Goal: Check status: Check status

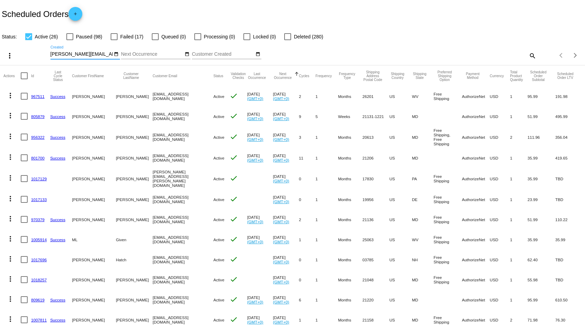
click at [71, 52] on input "[PERSON_NAME][EMAIL_ADDRESS][DOMAIN_NAME]" at bounding box center [81, 55] width 62 height 6
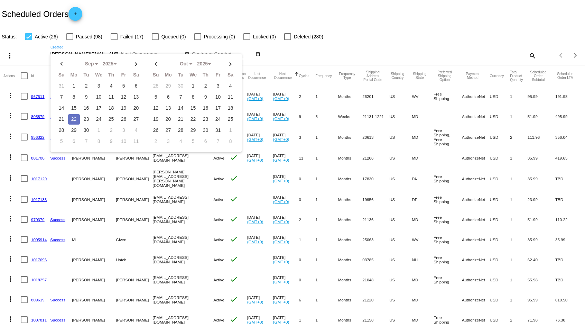
paste input "808878."
type input "808878."
click at [529, 54] on mat-icon "search" at bounding box center [532, 55] width 8 height 11
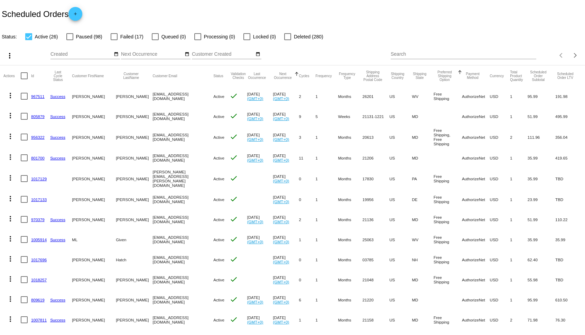
click at [415, 55] on input "Search" at bounding box center [464, 55] width 146 height 6
paste input "808878."
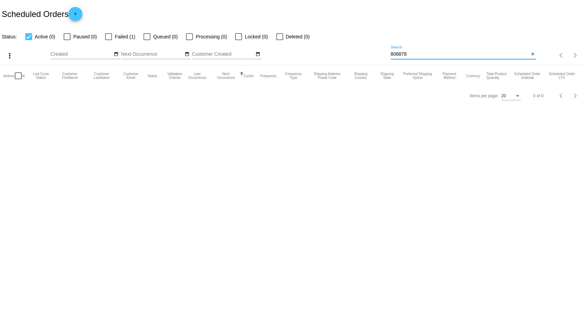
drag, startPoint x: 430, startPoint y: 56, endPoint x: 347, endPoint y: 56, distance: 82.3
click at [347, 56] on div "more_vert Sep Jan Feb Mar [DATE]" at bounding box center [292, 53] width 585 height 25
click at [416, 52] on input "808878" at bounding box center [460, 55] width 139 height 6
paste input "[EMAIL_ADDRESS][DOMAIN_NAME]"
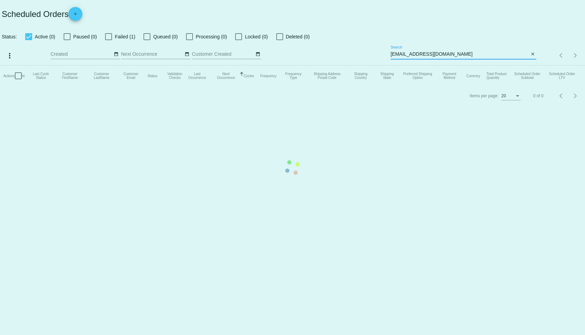
type input "[EMAIL_ADDRESS][DOMAIN_NAME]"
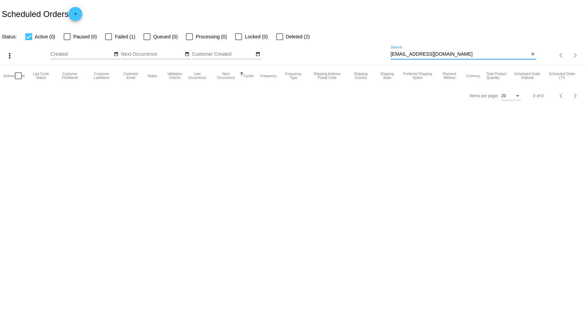
click at [108, 38] on div at bounding box center [108, 36] width 7 height 7
click at [108, 40] on input "Failed (1)" at bounding box center [108, 40] width 0 height 0
checkbox input "true"
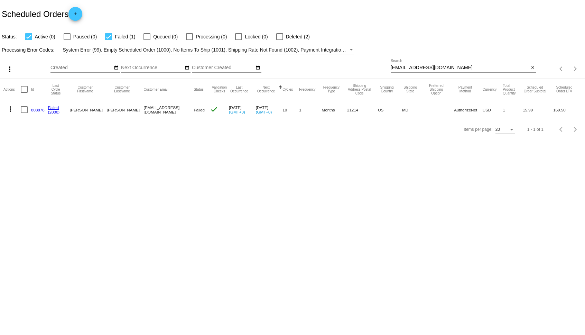
click at [54, 111] on link "(2000)" at bounding box center [54, 112] width 12 height 4
click at [163, 150] on body "Scheduled Orders add Status: Active (0) Paused (0) Failed (1) Queued (0) Proces…" at bounding box center [292, 167] width 585 height 335
click at [38, 113] on mat-cell "808878" at bounding box center [39, 110] width 17 height 20
click at [37, 108] on link "808878" at bounding box center [37, 110] width 13 height 4
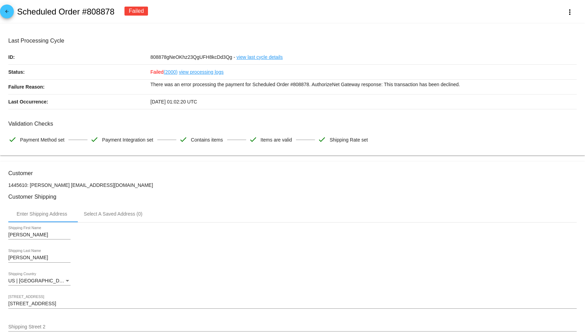
click at [204, 73] on link "view processing logs" at bounding box center [201, 72] width 45 height 15
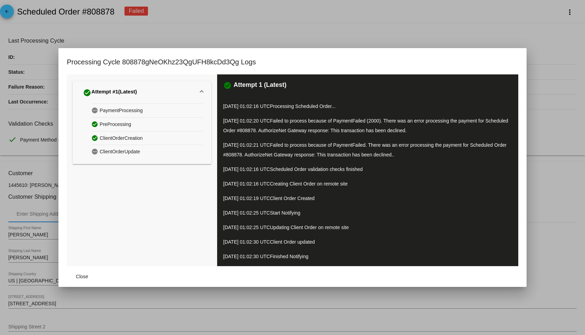
click at [308, 255] on span "Finished Notifying" at bounding box center [289, 256] width 38 height 6
click at [310, 156] on span "Failed to process because of PaymentFailed. There was an error processing the p…" at bounding box center [364, 149] width 283 height 15
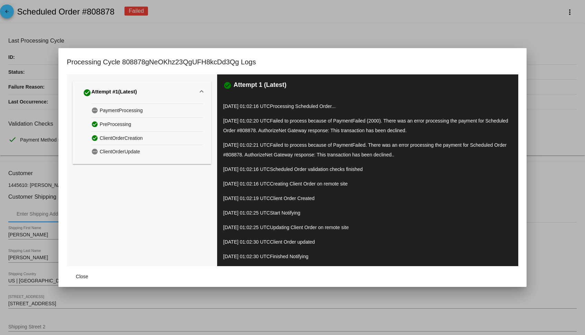
click at [310, 156] on span "Failed to process because of PaymentFailed. There was an error processing the p…" at bounding box center [364, 149] width 283 height 15
click at [328, 176] on div "check_circle Attempt 1 (Latest) [DATE] 01:02:16 UTC Processing Scheduled Order.…" at bounding box center [367, 169] width 301 height 191
click at [333, 157] on span "Failed to process because of PaymentFailed. There was an error processing the p…" at bounding box center [364, 149] width 283 height 15
drag, startPoint x: 333, startPoint y: 157, endPoint x: 385, endPoint y: 157, distance: 52.2
click at [385, 157] on span "Failed to process because of PaymentFailed. There was an error processing the p…" at bounding box center [364, 149] width 283 height 15
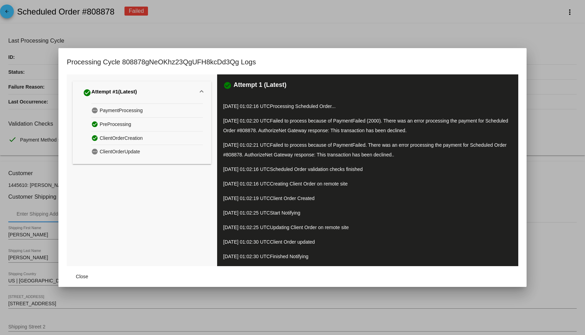
click at [394, 161] on div "check_circle Attempt 1 (Latest) [DATE] 01:02:16 UTC Processing Scheduled Order.…" at bounding box center [367, 169] width 301 height 191
click at [401, 153] on span "Failed to process because of PaymentFailed. There was an error processing the p…" at bounding box center [364, 149] width 283 height 15
click at [394, 157] on p "[DATE] 01:02:21 UTC Failed to process because of PaymentFailed. There was an er…" at bounding box center [367, 149] width 289 height 19
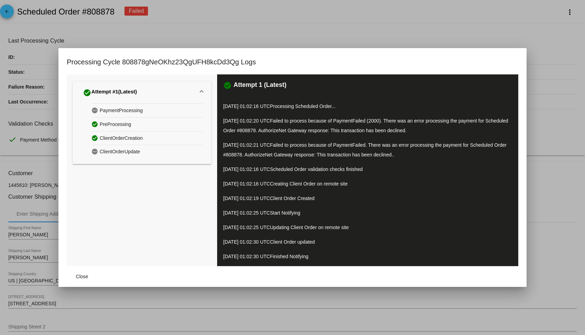
click at [391, 144] on span "Failed to process because of PaymentFailed. There was an error processing the p…" at bounding box center [364, 149] width 283 height 15
click at [395, 158] on p "[DATE] 01:02:21 UTC Failed to process because of PaymentFailed. There was an er…" at bounding box center [367, 149] width 289 height 19
click at [347, 143] on span "Failed to process because of PaymentFailed. There was an error processing the p…" at bounding box center [364, 149] width 283 height 15
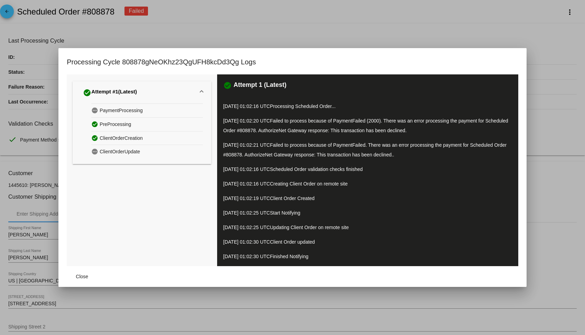
drag, startPoint x: 347, startPoint y: 143, endPoint x: 369, endPoint y: 148, distance: 22.3
click at [361, 147] on span "Failed to process because of PaymentFailed. There was an error processing the p…" at bounding box center [364, 149] width 283 height 15
click at [369, 148] on p "[DATE] 01:02:21 UTC Failed to process because of PaymentFailed. There was an er…" at bounding box center [367, 149] width 289 height 19
click at [355, 142] on span "Failed to process because of PaymentFailed. There was an error processing the p…" at bounding box center [364, 149] width 283 height 15
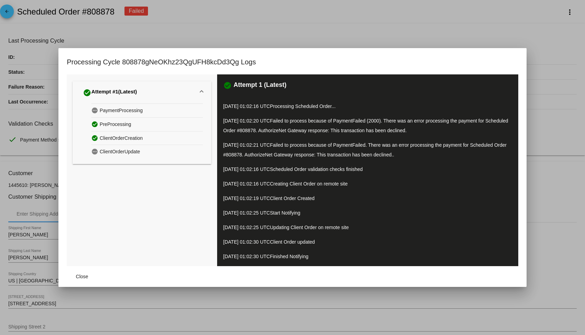
click at [382, 165] on p "[DATE] 01:02:16 UTC Scheduled Order validation checks finished" at bounding box center [367, 169] width 289 height 10
click at [265, 157] on span "Failed to process because of PaymentFailed. There was an error processing the p…" at bounding box center [364, 149] width 283 height 15
drag, startPoint x: 265, startPoint y: 157, endPoint x: 317, endPoint y: 157, distance: 51.9
click at [316, 157] on span "Failed to process because of PaymentFailed. There was an error processing the p…" at bounding box center [364, 149] width 283 height 15
click at [317, 157] on span "Failed to process because of PaymentFailed. There was an error processing the p…" at bounding box center [364, 149] width 283 height 15
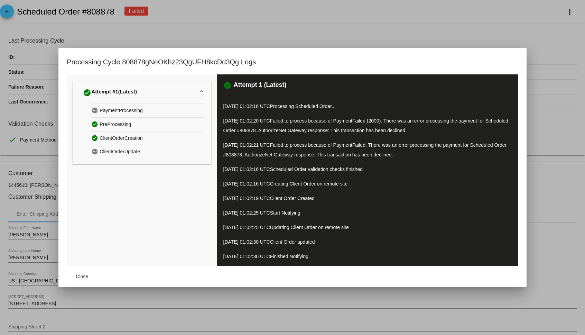
drag, startPoint x: 325, startPoint y: 120, endPoint x: 380, endPoint y: 138, distance: 57.8
click at [380, 138] on div "check_circle Attempt 1 (Latest) [DATE] 01:02:16 UTC Processing Scheduled Order.…" at bounding box center [367, 169] width 301 height 191
click at [544, 41] on div at bounding box center [292, 167] width 585 height 335
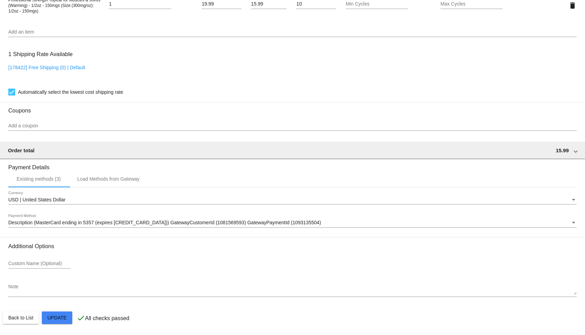
scroll to position [524, 0]
click at [157, 218] on div "Description (MasterCard ending in 5357 (expires [CREDIT_CARD_DATA])) GatewayCus…" at bounding box center [292, 220] width 568 height 13
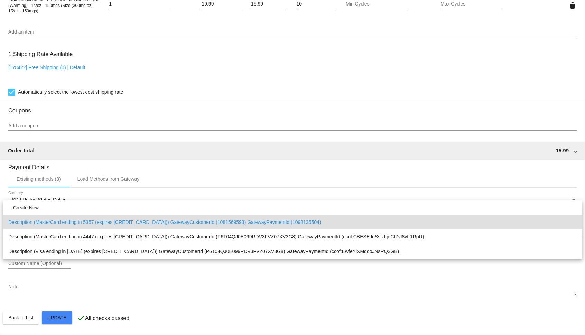
click at [185, 161] on div at bounding box center [292, 167] width 585 height 335
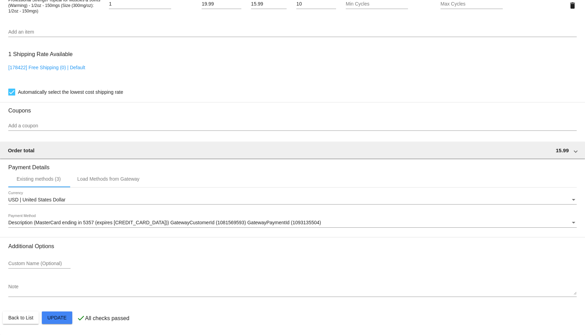
click at [200, 216] on div "Description (MasterCard ending in 5357 (expires [CREDIT_CARD_DATA])) GatewayCus…" at bounding box center [292, 220] width 568 height 13
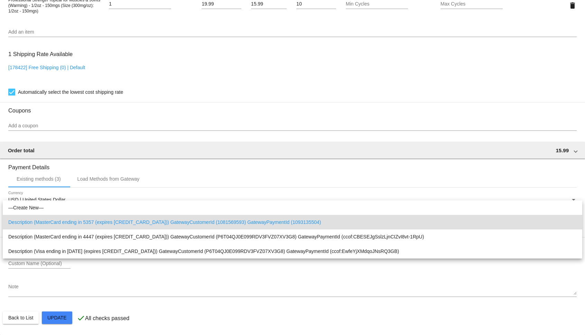
click at [209, 163] on div at bounding box center [292, 167] width 585 height 335
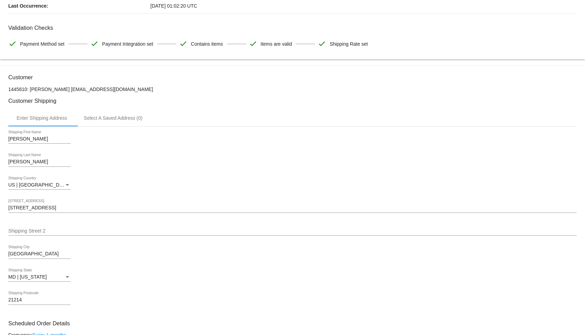
scroll to position [0, 0]
